Goal: Obtain resource: Obtain resource

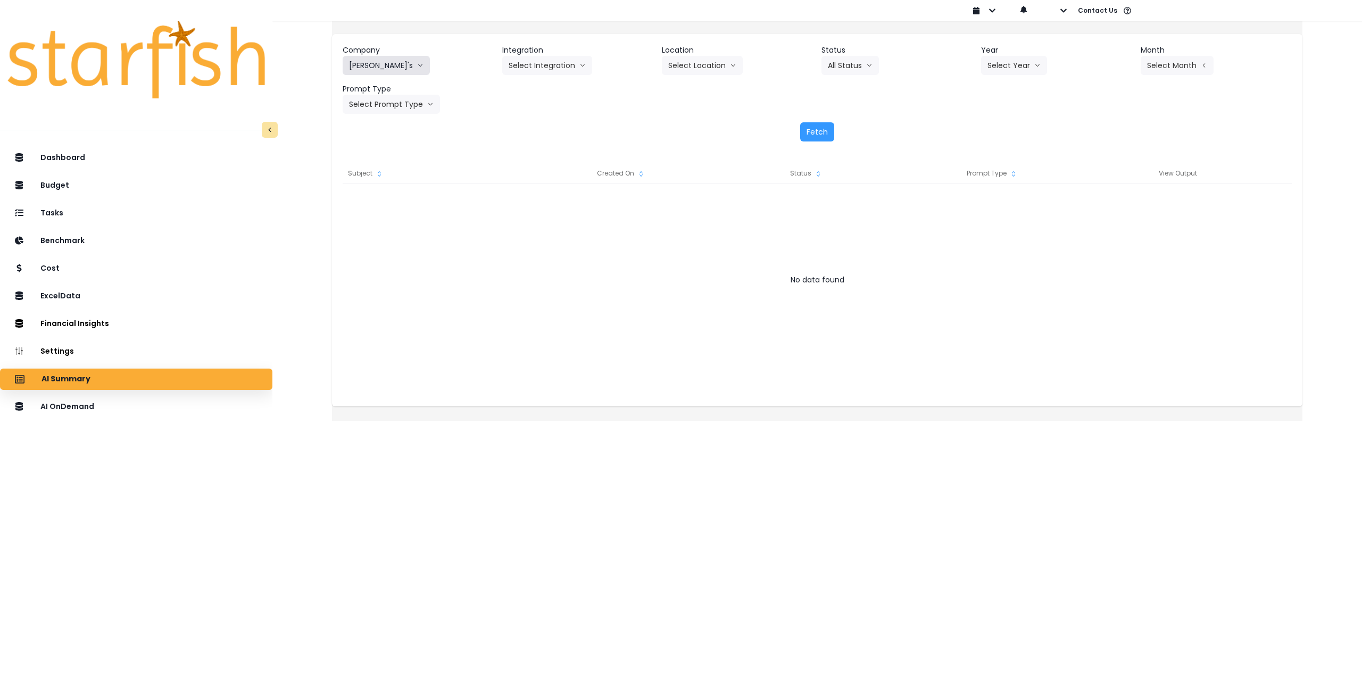
click at [383, 64] on button "[PERSON_NAME]'s" at bounding box center [386, 65] width 87 height 19
click at [547, 64] on button "Select Integration" at bounding box center [547, 65] width 90 height 19
click at [557, 104] on span "[PERSON_NAME]" at bounding box center [564, 107] width 110 height 11
click at [986, 67] on button "Select Year" at bounding box center [1014, 65] width 66 height 19
drag, startPoint x: 992, startPoint y: 126, endPoint x: 1112, endPoint y: 87, distance: 126.9
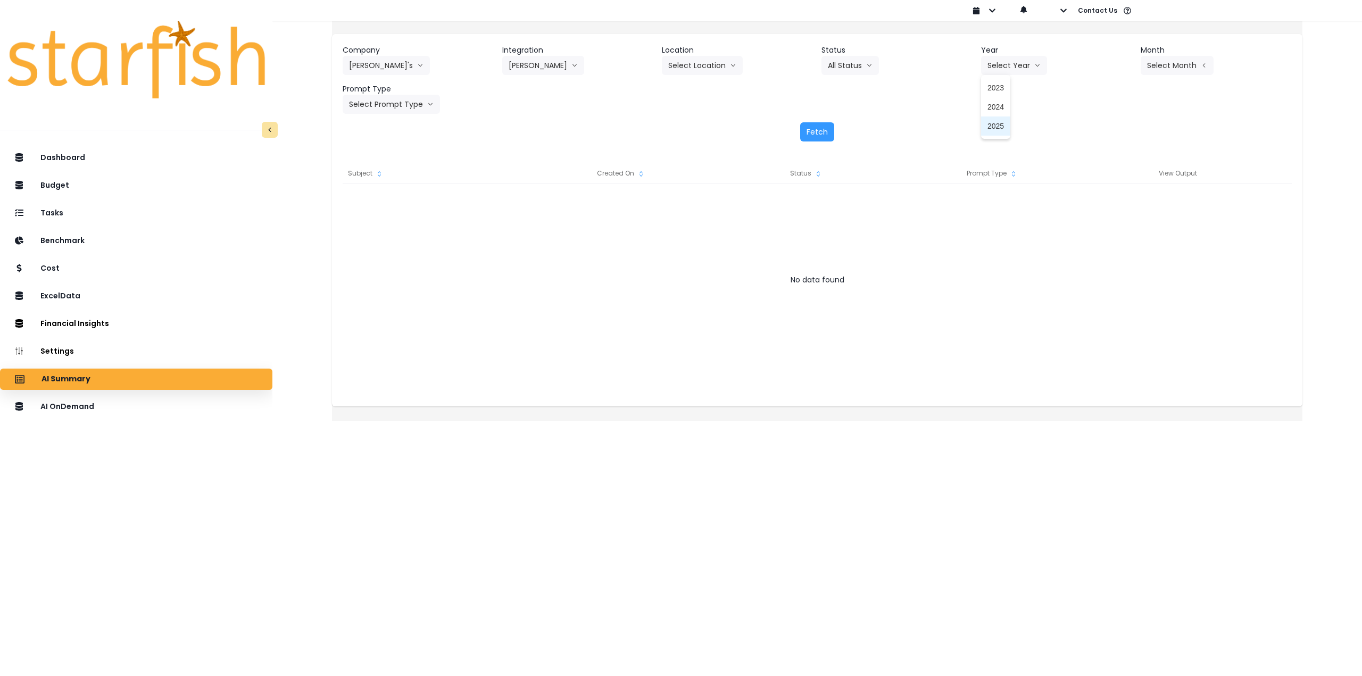
click at [994, 126] on span "2025" at bounding box center [995, 126] width 16 height 11
click at [1163, 67] on button "Select Month" at bounding box center [1177, 65] width 73 height 19
click at [1113, 204] on span "Aug" at bounding box center [1123, 202] width 21 height 11
click at [408, 104] on button "Select Prompt Type" at bounding box center [391, 104] width 97 height 19
drag, startPoint x: 398, startPoint y: 199, endPoint x: 604, endPoint y: 163, distance: 209.0
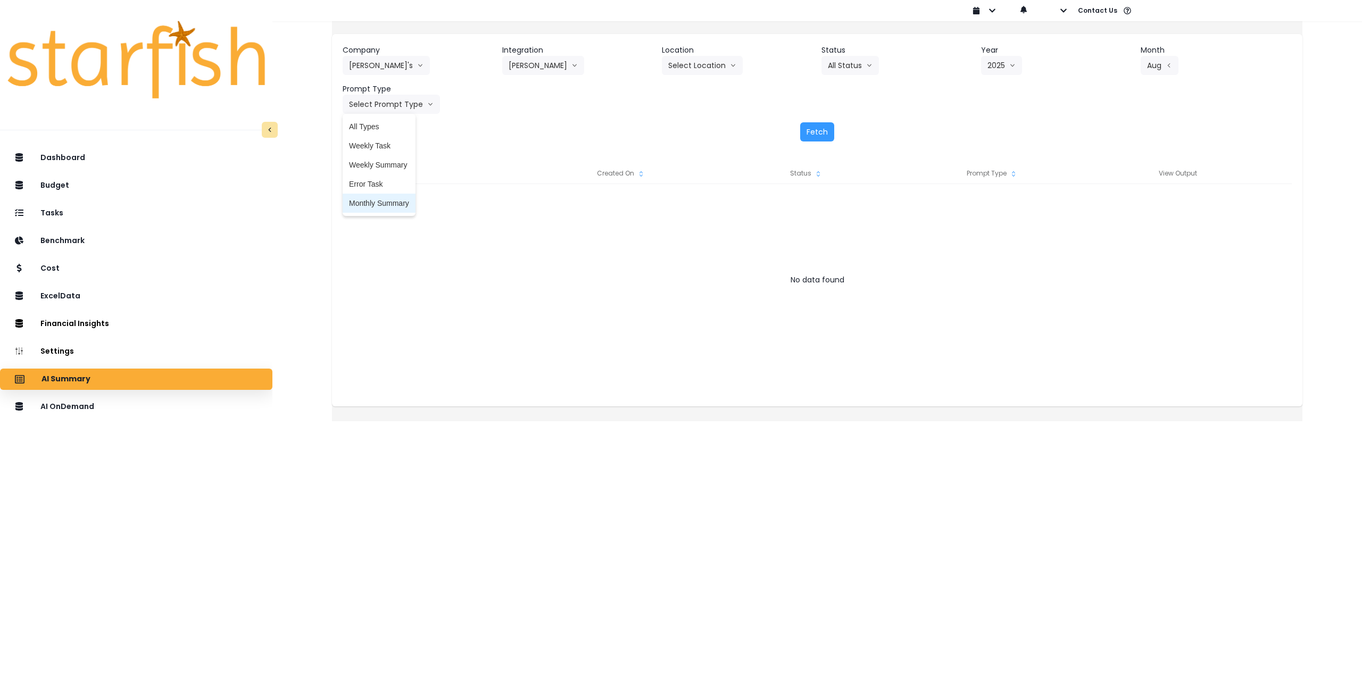
click at [398, 199] on span "Monthly Summary" at bounding box center [379, 203] width 60 height 11
click at [808, 129] on button "Fetch" at bounding box center [817, 131] width 34 height 19
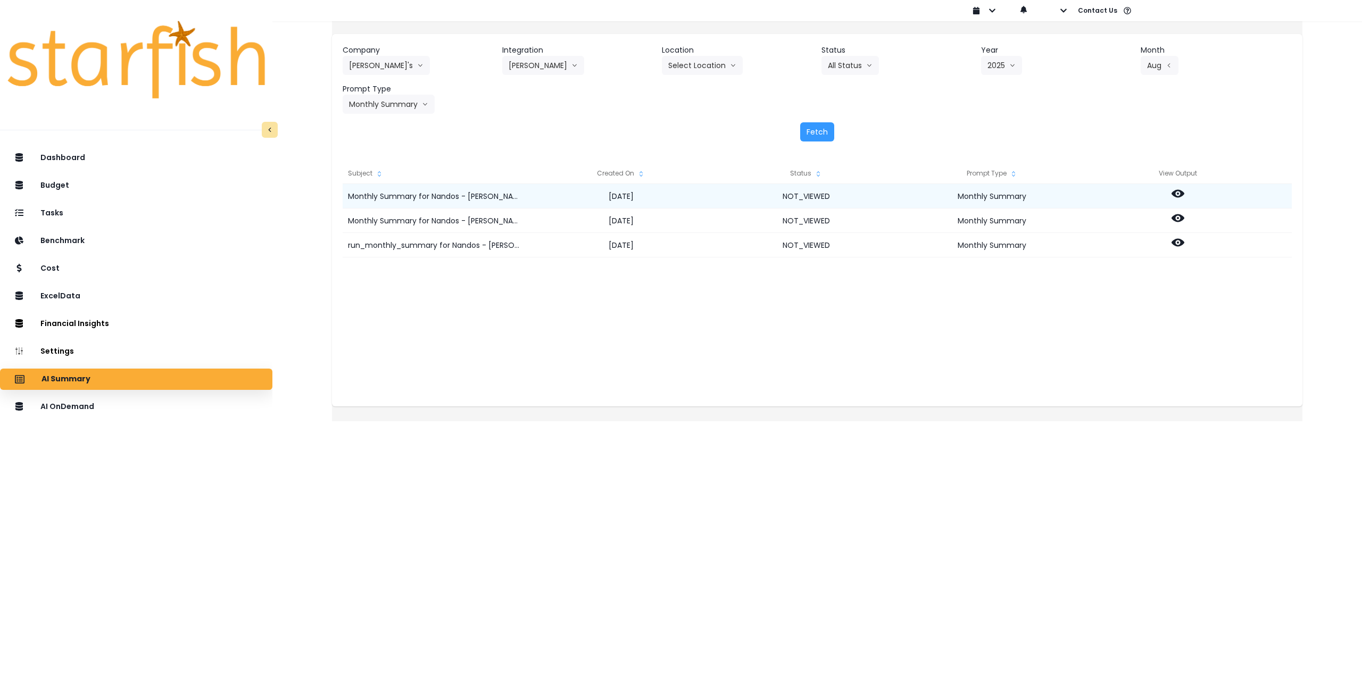
click at [1184, 194] on icon at bounding box center [1177, 193] width 13 height 13
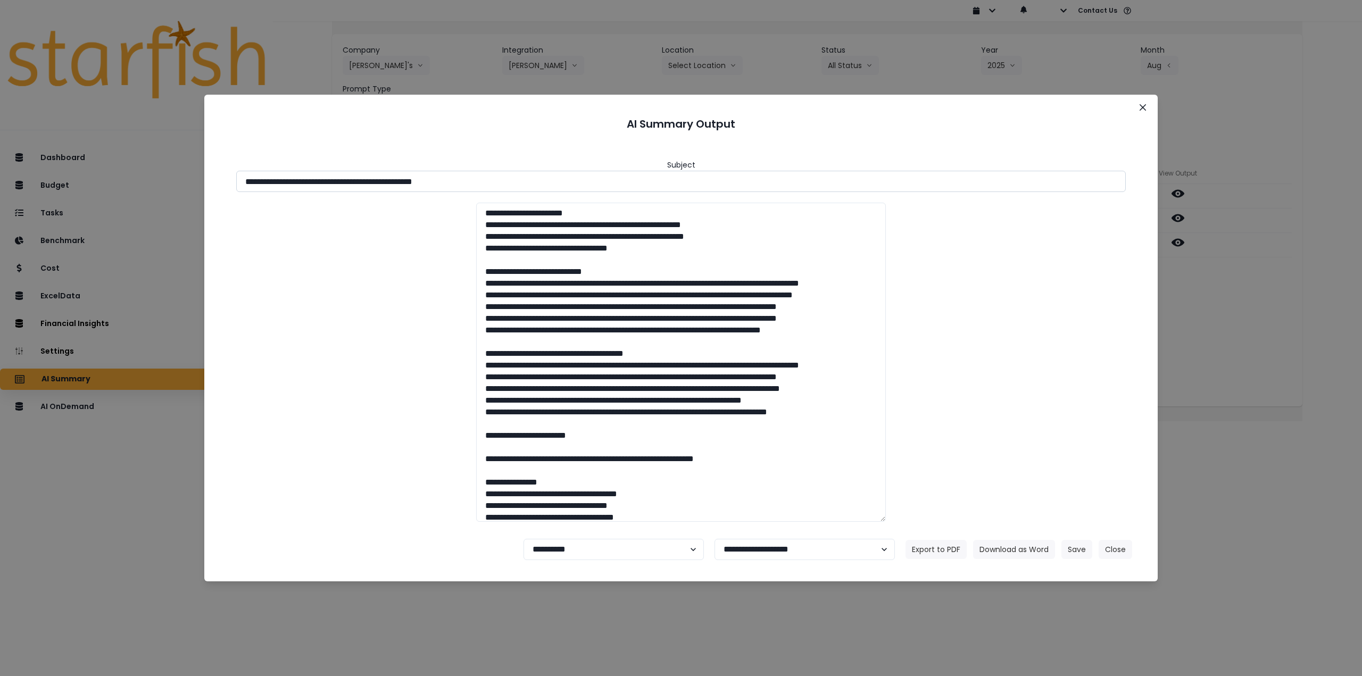
drag, startPoint x: 342, startPoint y: 184, endPoint x: 488, endPoint y: 178, distance: 145.9
click at [488, 178] on input "**********" at bounding box center [680, 181] width 889 height 21
drag, startPoint x: 339, startPoint y: 181, endPoint x: 608, endPoint y: 240, distance: 274.7
click at [542, 178] on input "**********" at bounding box center [680, 181] width 889 height 21
click at [1025, 549] on button "Download as Word" at bounding box center [1014, 549] width 82 height 19
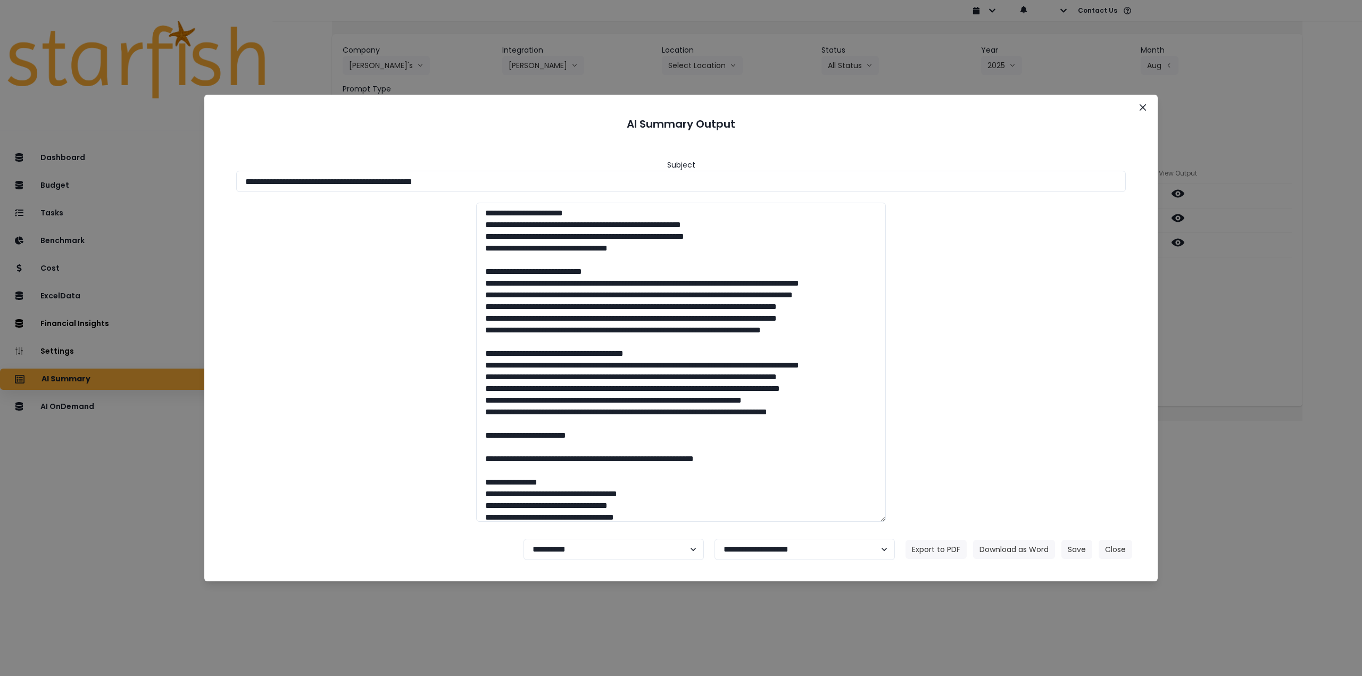
click at [1228, 277] on div "**********" at bounding box center [681, 338] width 1362 height 676
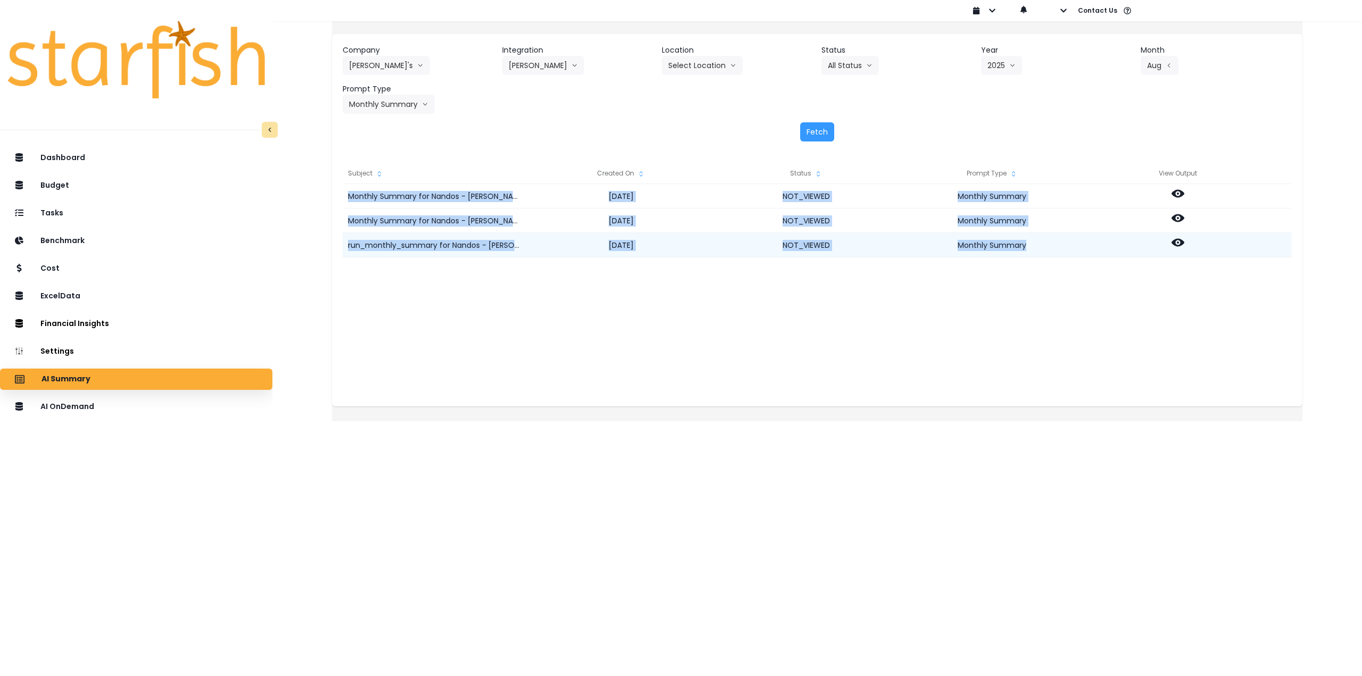
drag, startPoint x: 1189, startPoint y: 238, endPoint x: 1205, endPoint y: 233, distance: 17.2
click at [1212, 261] on div "Monthly Summary for Nandos - [PERSON_NAME] for [DATE] [DATE] NOT_VIEWED Monthly…" at bounding box center [817, 290] width 949 height 213
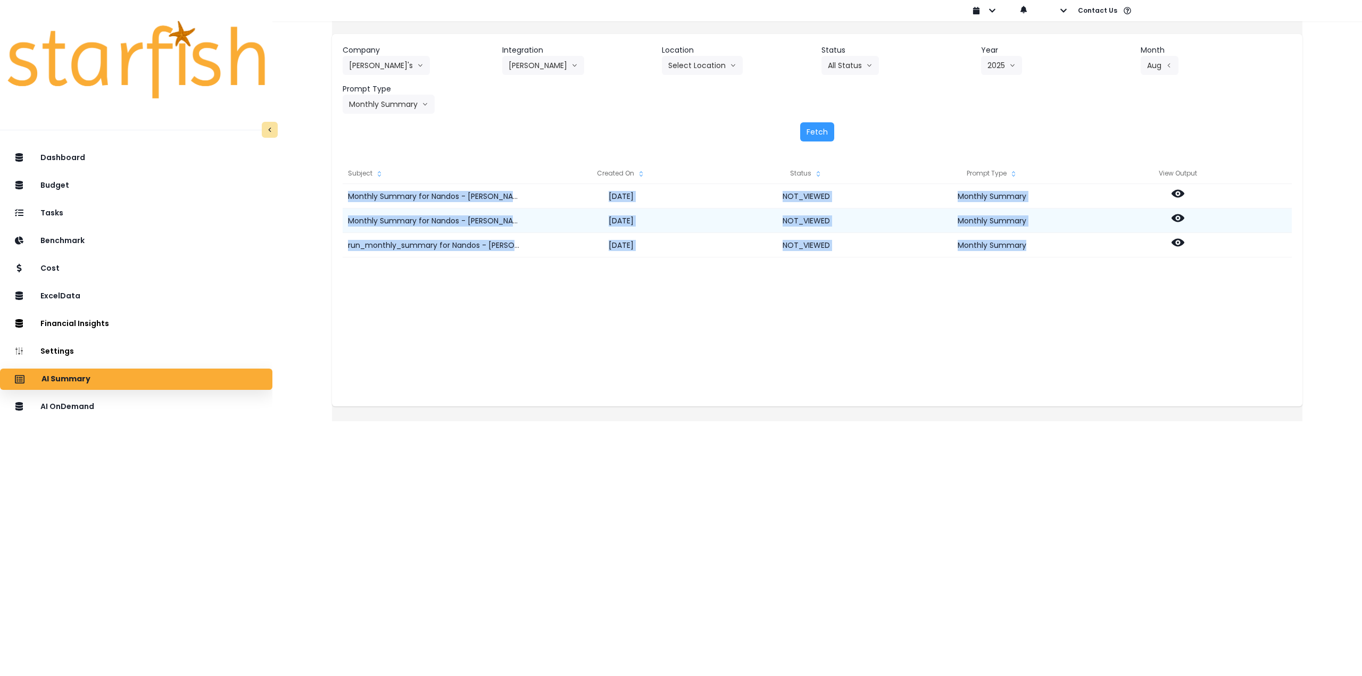
click at [1184, 220] on icon at bounding box center [1177, 218] width 13 height 8
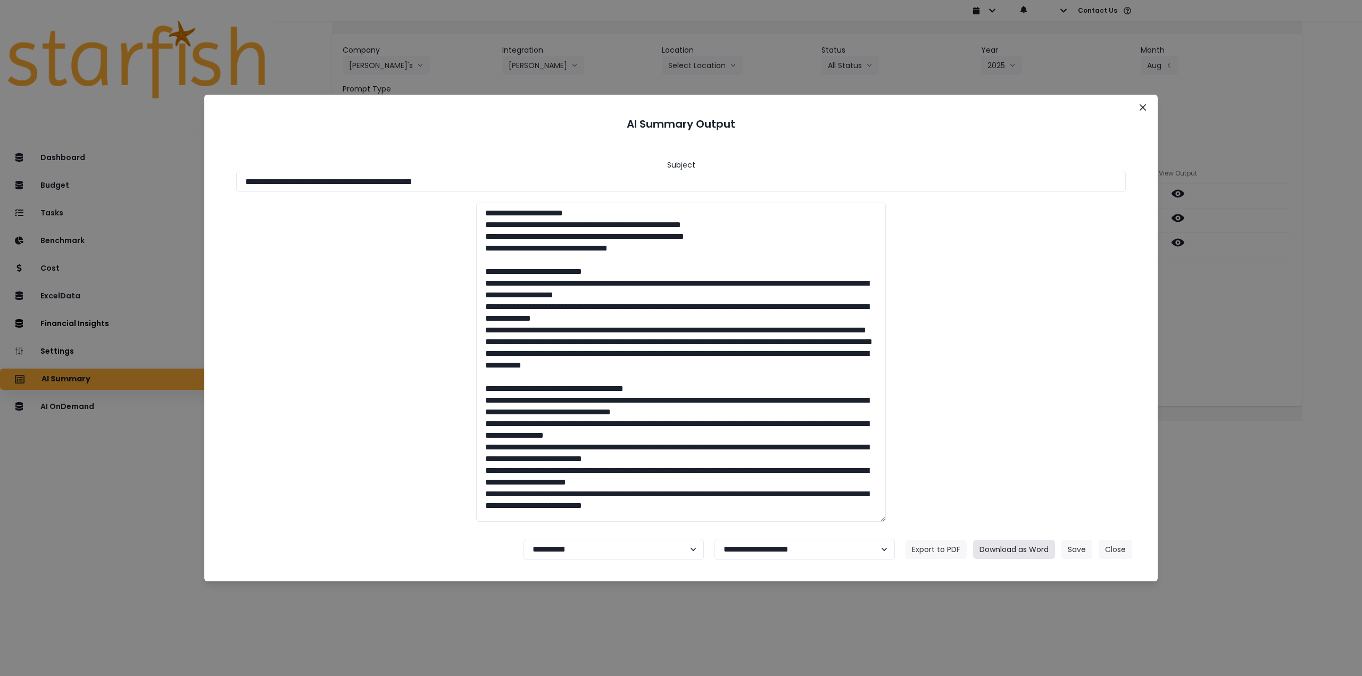
click at [997, 554] on button "Download as Word" at bounding box center [1014, 549] width 82 height 19
click at [622, 539] on select "**********" at bounding box center [613, 549] width 180 height 21
select select "********"
click at [523, 539] on select "**********" at bounding box center [613, 549] width 180 height 21
click at [1074, 547] on button "Save" at bounding box center [1076, 549] width 31 height 19
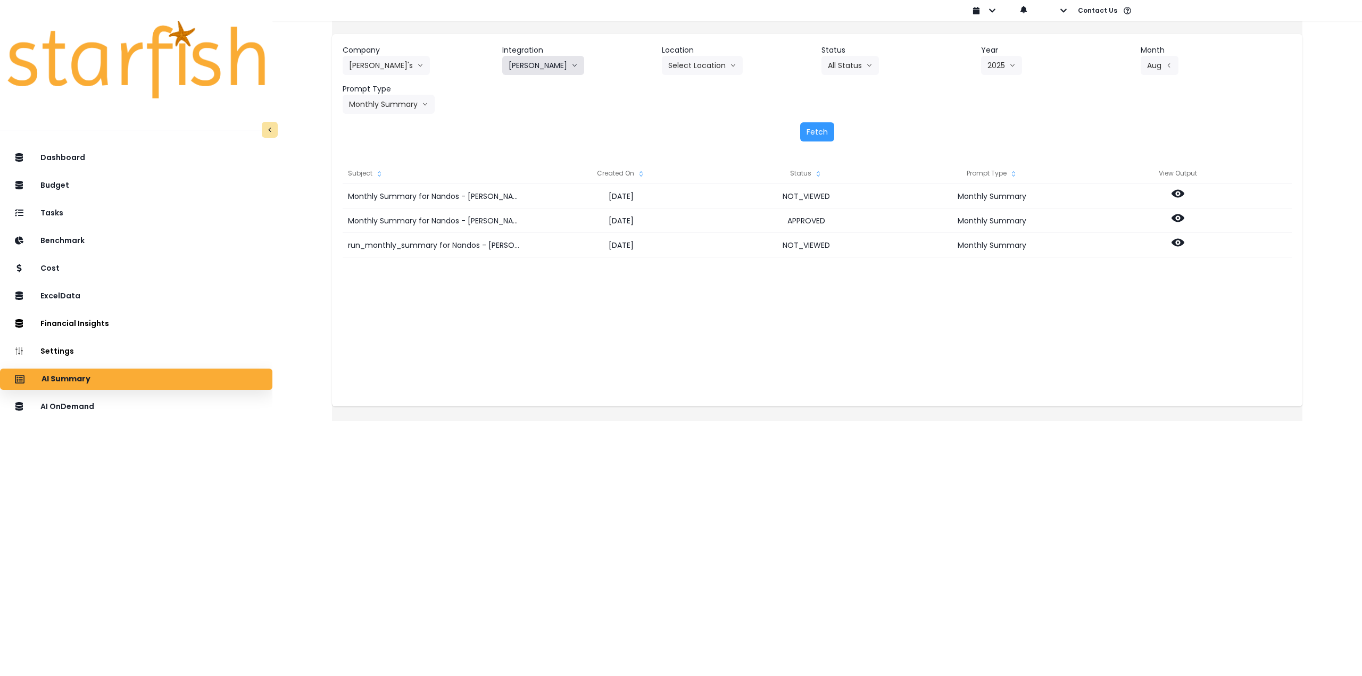
click at [568, 69] on button "[PERSON_NAME]" at bounding box center [543, 65] width 82 height 19
click at [557, 143] on span "Nandos - [GEOGRAPHIC_DATA]" at bounding box center [564, 145] width 110 height 11
click at [810, 132] on button "Fetch" at bounding box center [817, 131] width 34 height 19
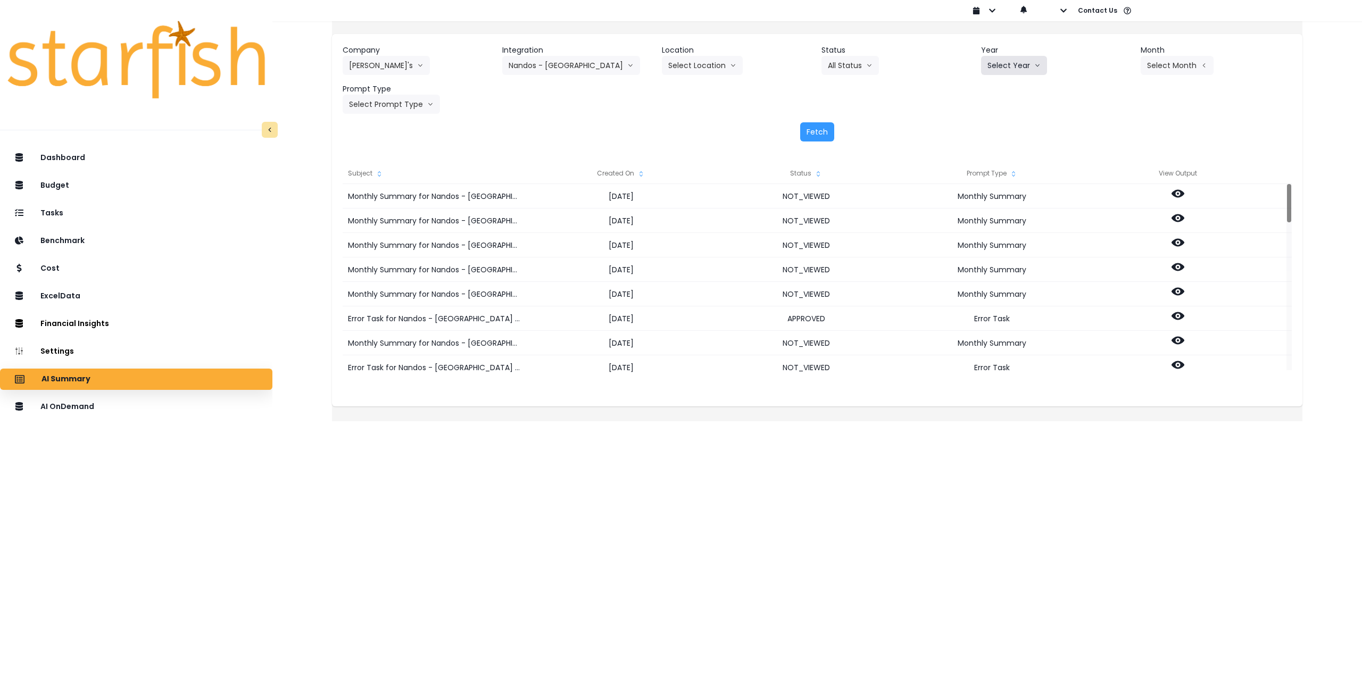
click at [1015, 65] on button "Select Year" at bounding box center [1014, 65] width 66 height 19
click at [995, 126] on span "2025" at bounding box center [995, 126] width 16 height 11
click at [1171, 73] on button "Select Month" at bounding box center [1177, 65] width 73 height 19
click at [1113, 201] on span "Aug" at bounding box center [1123, 202] width 21 height 11
click at [413, 104] on button "Select Prompt Type" at bounding box center [391, 104] width 97 height 19
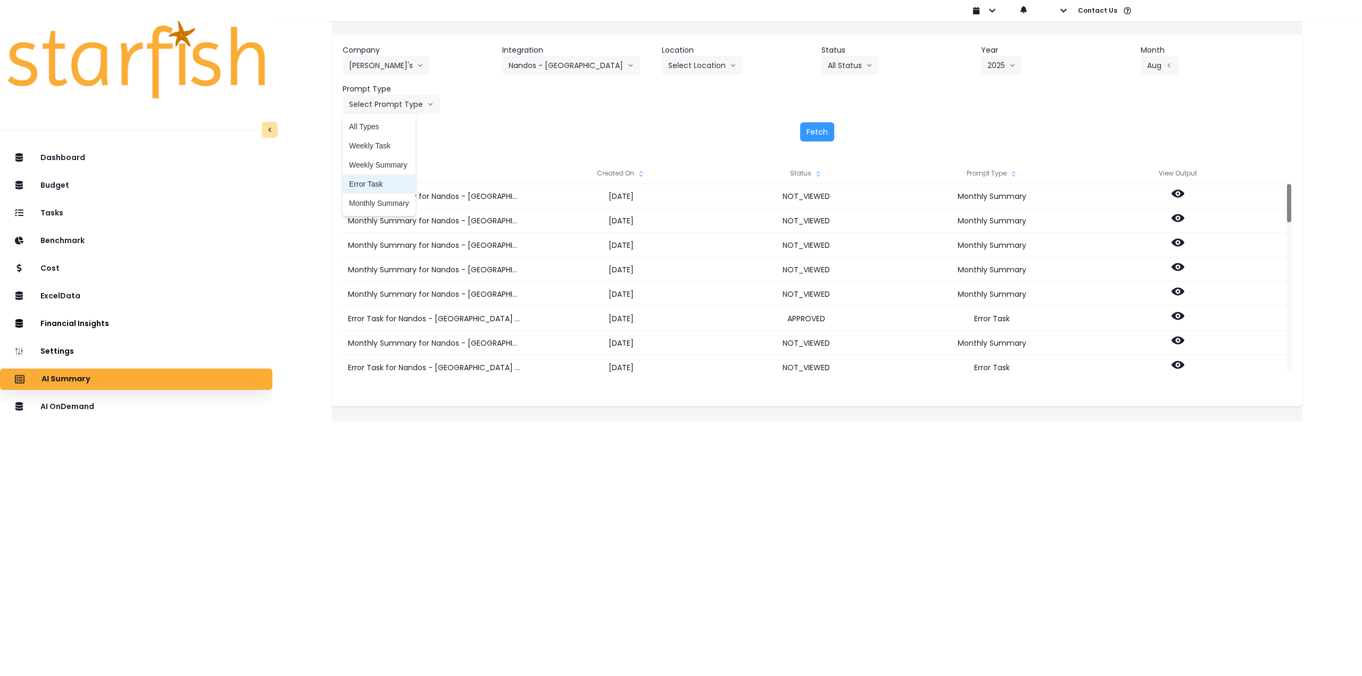
click at [392, 203] on span "Monthly Summary" at bounding box center [379, 203] width 60 height 11
click at [822, 128] on button "Fetch" at bounding box center [817, 131] width 34 height 19
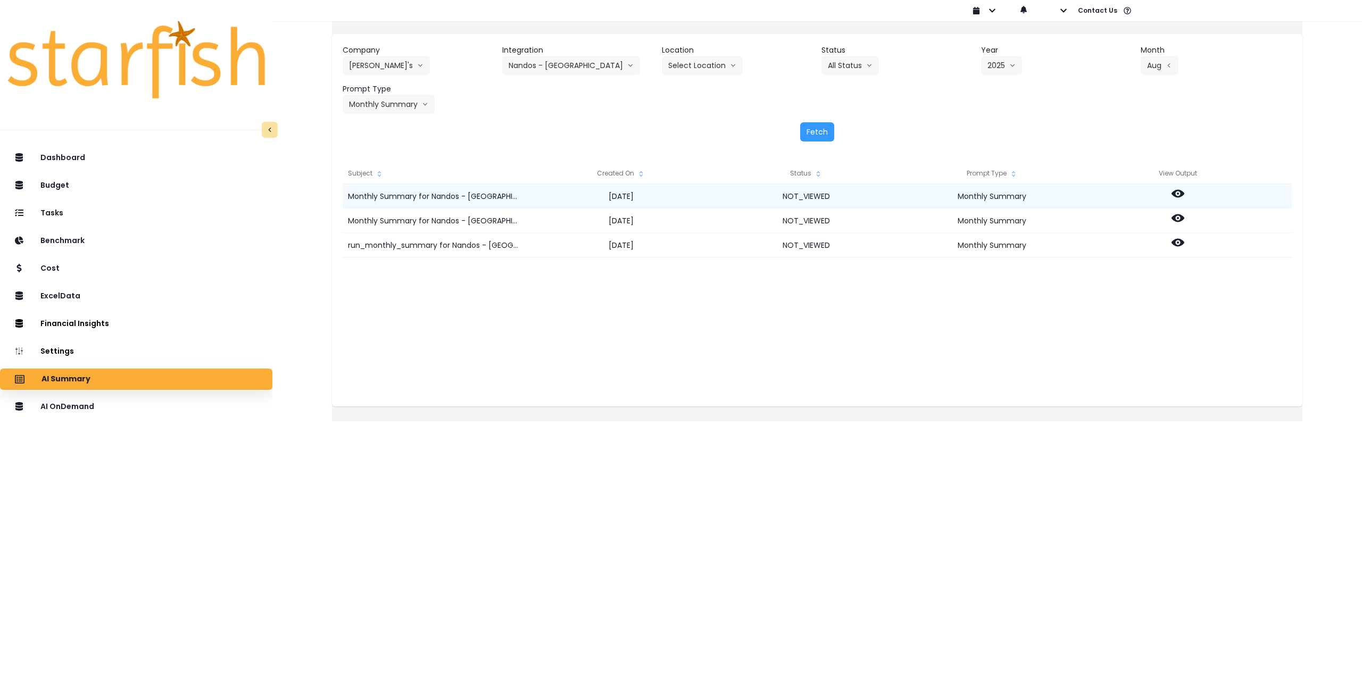
click at [1184, 191] on icon at bounding box center [1177, 194] width 13 height 8
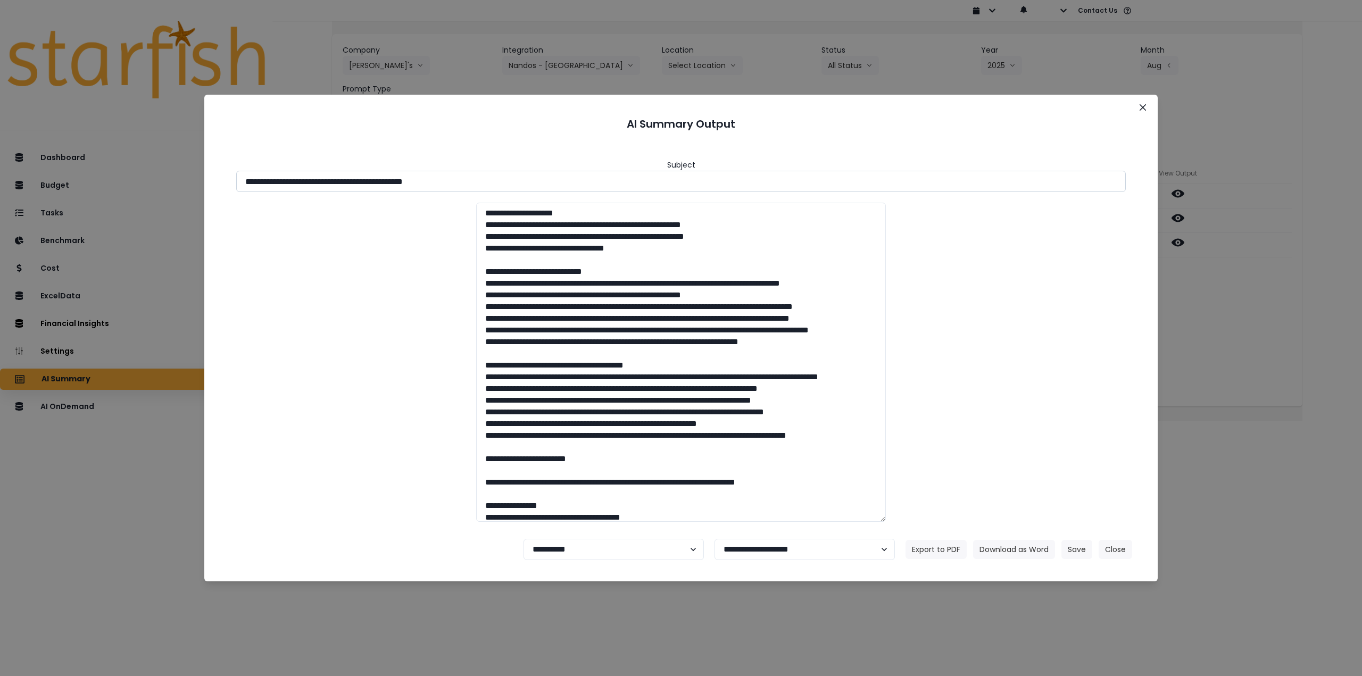
drag, startPoint x: 340, startPoint y: 180, endPoint x: 508, endPoint y: 182, distance: 167.6
click at [508, 182] on input "**********" at bounding box center [680, 181] width 889 height 21
click at [1039, 547] on button "Download as Word" at bounding box center [1014, 549] width 82 height 19
click at [1192, 295] on div "**********" at bounding box center [681, 338] width 1362 height 676
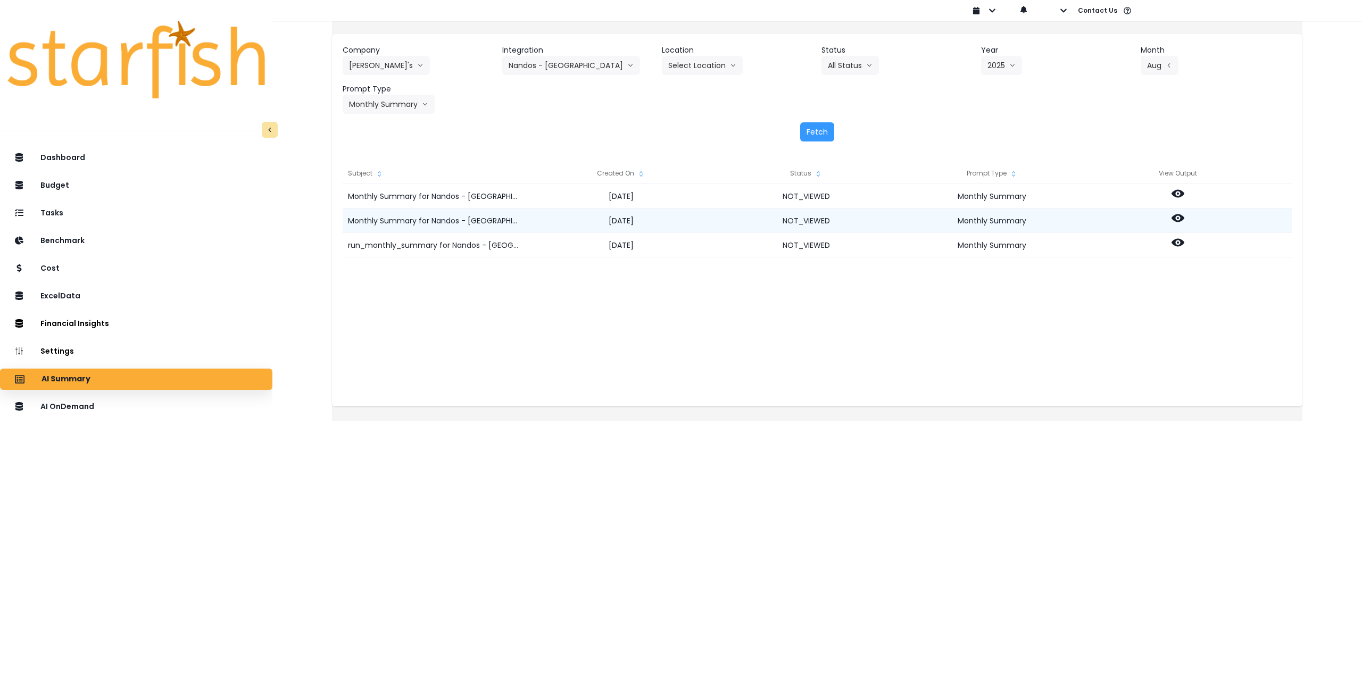
click at [1184, 216] on icon at bounding box center [1177, 218] width 13 height 13
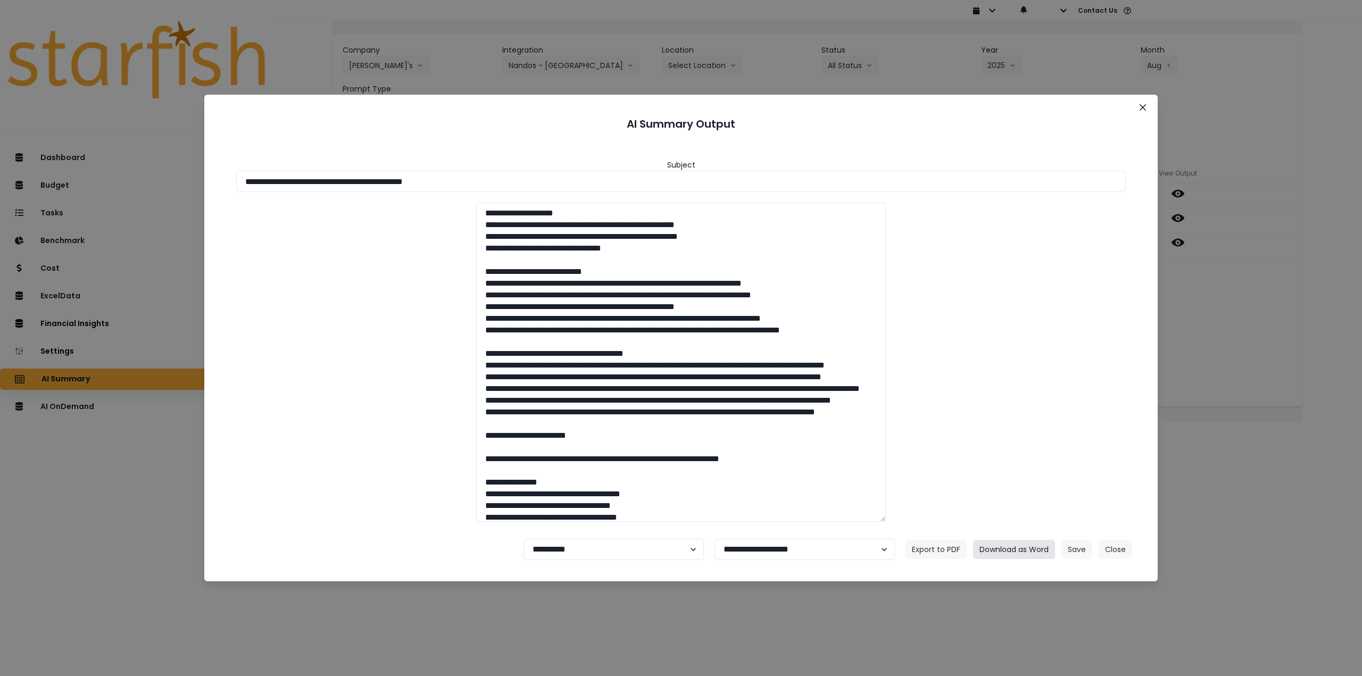
click at [1006, 548] on button "Download as Word" at bounding box center [1014, 549] width 82 height 19
